Goal: Task Accomplishment & Management: Manage account settings

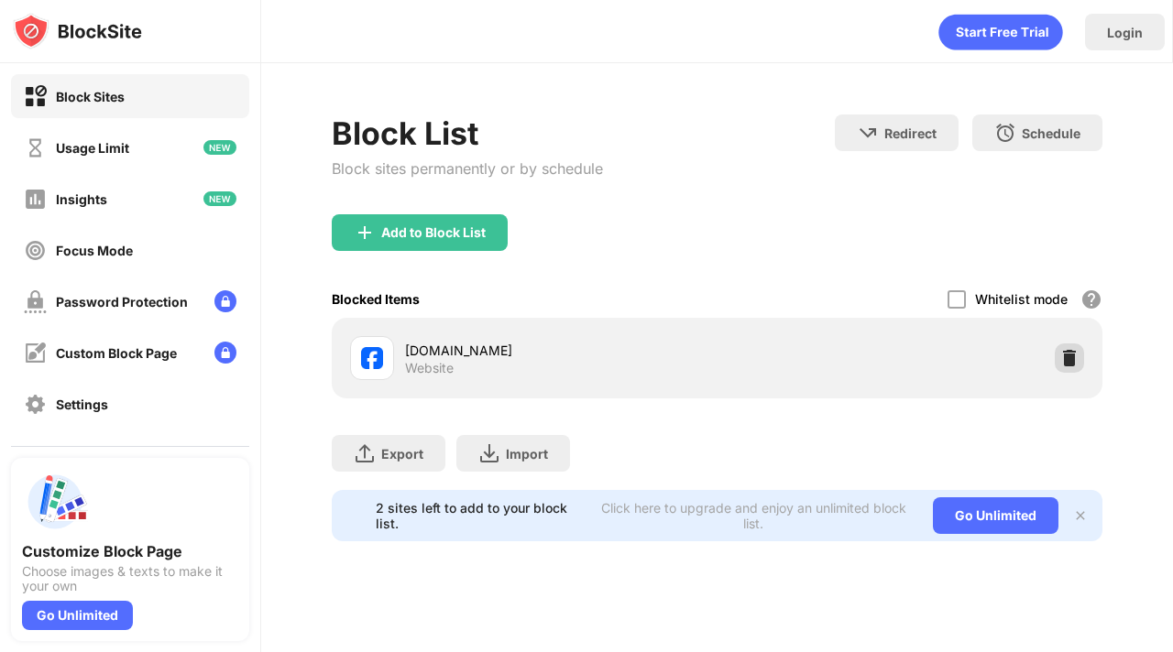
click at [1059, 354] on div at bounding box center [1069, 358] width 29 height 29
